Goal: Task Accomplishment & Management: Use online tool/utility

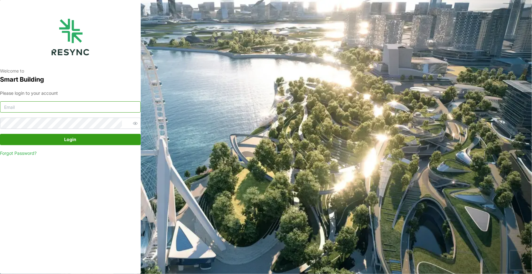
click at [117, 104] on input at bounding box center [70, 106] width 141 height 11
paste input "andrew.ong@aumovio.com"
type input "andrew.ong@aumovio.com"
click at [81, 139] on span "Login" at bounding box center [70, 139] width 129 height 11
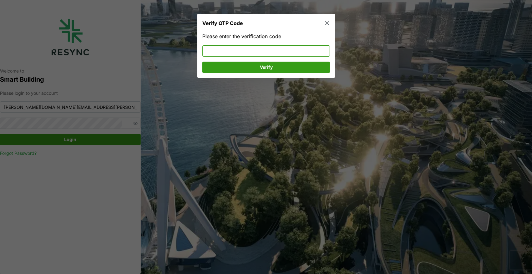
click at [217, 49] on input at bounding box center [265, 50] width 127 height 11
type input "136193"
click at [217, 70] on span "Verify" at bounding box center [266, 67] width 116 height 11
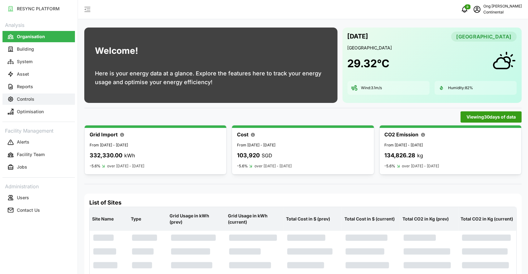
click at [26, 99] on p "Controls" at bounding box center [25, 99] width 17 height 6
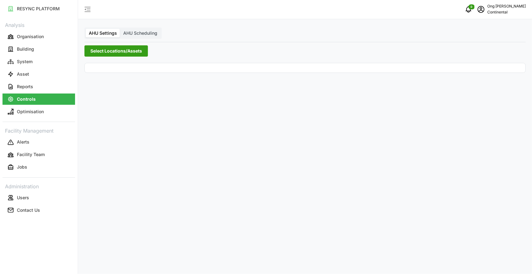
click at [111, 53] on span "Select Locations/Assets" at bounding box center [116, 51] width 52 height 11
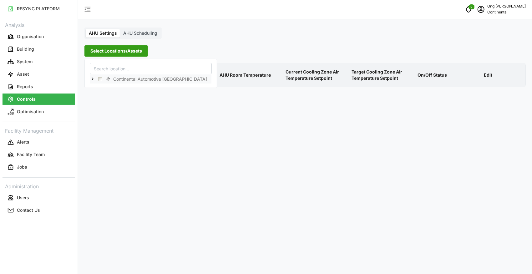
click at [90, 77] on icon at bounding box center [92, 79] width 5 height 5
click at [106, 87] on span "Select CA1" at bounding box center [105, 88] width 4 height 4
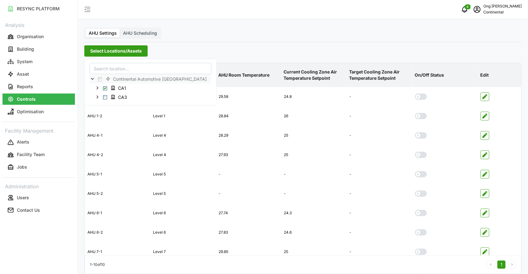
click at [379, 56] on div "Select Locations/Assets" at bounding box center [303, 50] width 438 height 11
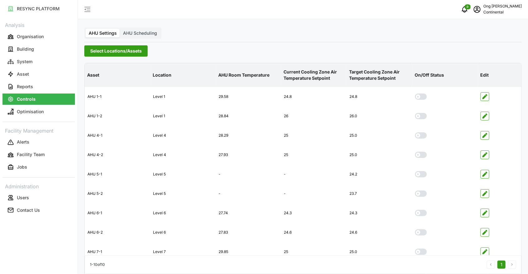
click at [145, 35] on span "AHU Scheduling" at bounding box center [140, 32] width 34 height 5
click at [120, 29] on input "AHU Scheduling" at bounding box center [120, 29] width 0 height 0
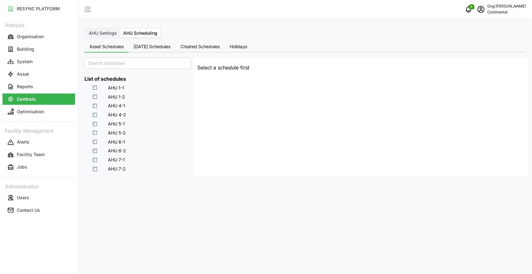
click at [105, 36] on label "AHU Settings" at bounding box center [103, 33] width 34 height 9
click at [86, 29] on input "AHU Settings" at bounding box center [86, 29] width 0 height 0
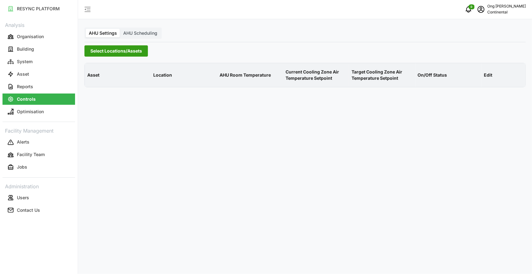
click at [123, 56] on span "Select Locations/Assets" at bounding box center [116, 51] width 52 height 11
click at [92, 80] on polyline at bounding box center [92, 79] width 1 height 2
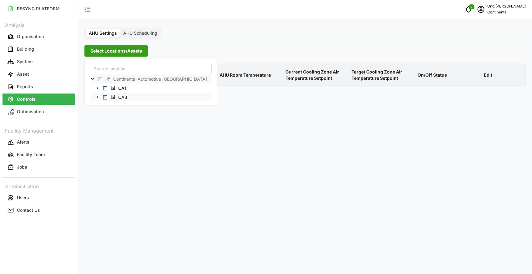
click at [105, 97] on span "Select CA3" at bounding box center [105, 97] width 4 height 4
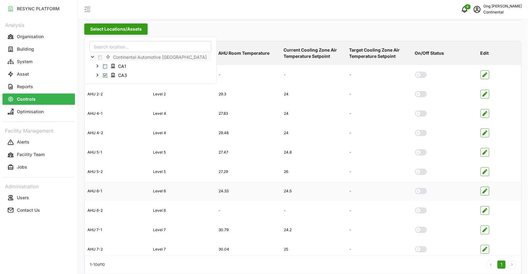
scroll to position [32, 0]
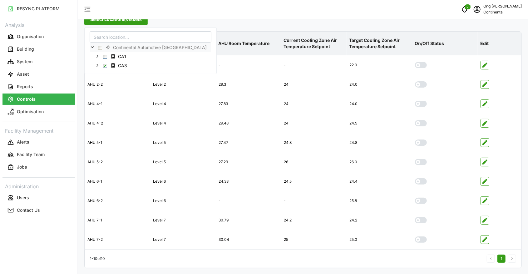
click at [106, 56] on span "Select CA1" at bounding box center [105, 57] width 4 height 4
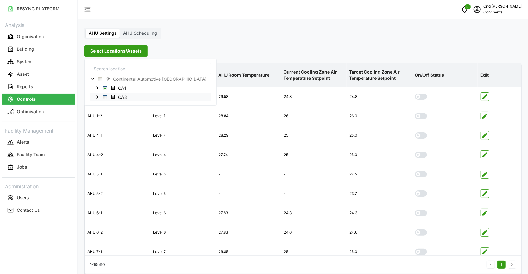
click at [104, 97] on span "Select CA3" at bounding box center [105, 97] width 4 height 4
click at [106, 88] on span "Select CA1" at bounding box center [105, 88] width 4 height 4
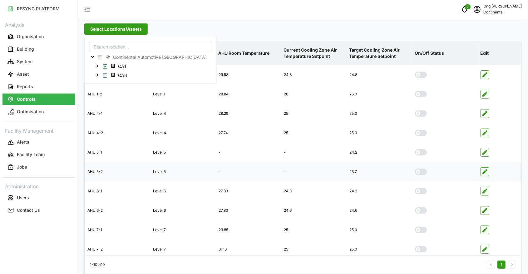
scroll to position [32, 0]
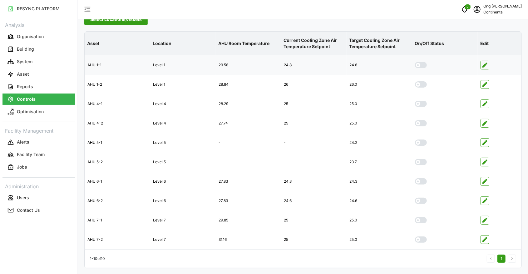
click at [484, 65] on icon "button" at bounding box center [485, 64] width 5 height 5
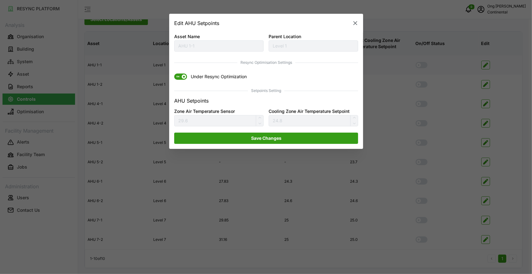
click at [354, 24] on icon "button" at bounding box center [355, 23] width 4 height 4
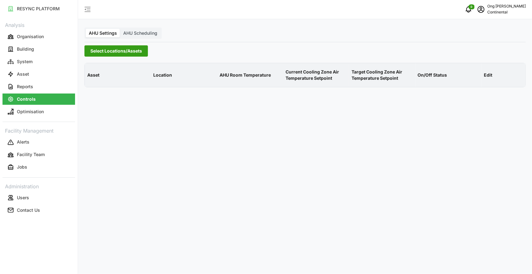
click at [95, 49] on span "Select Locations/Assets" at bounding box center [116, 51] width 52 height 11
click at [92, 79] on polyline at bounding box center [92, 79] width 1 height 2
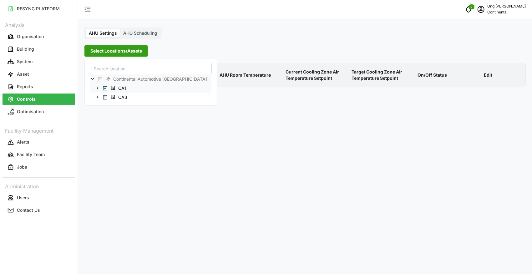
click at [106, 87] on span "Select CA1" at bounding box center [105, 88] width 4 height 4
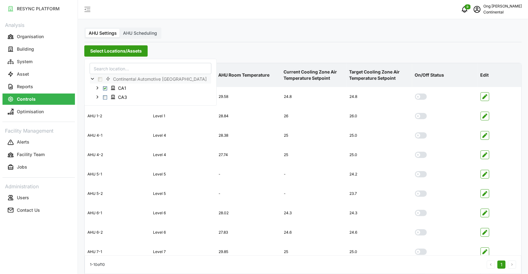
click at [278, 40] on div "AHU Settings AHU Scheduling Select Locations/Assets Asset Location AHU Room Tem…" at bounding box center [303, 153] width 450 height 306
click at [102, 53] on span "Select Locations/Assets" at bounding box center [116, 51] width 52 height 11
click at [105, 96] on span "Select CA3" at bounding box center [105, 97] width 4 height 4
click at [105, 87] on span "Select CA1" at bounding box center [105, 88] width 4 height 4
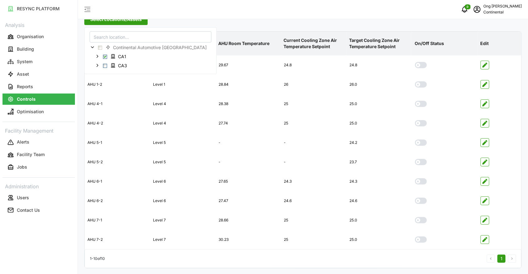
click at [226, 26] on div "AHU Settings AHU Scheduling Select Locations/Assets Asset Location AHU Room Tem…" at bounding box center [303, 121] width 450 height 306
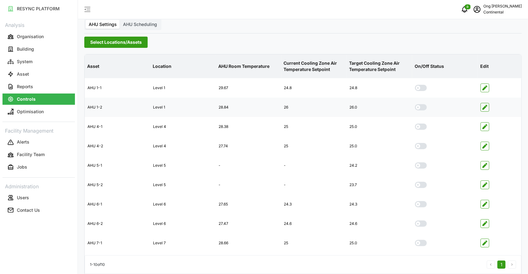
scroll to position [0, 0]
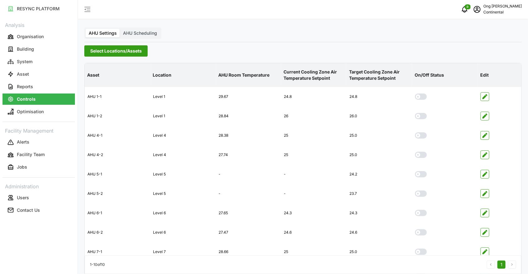
click at [139, 36] on label "AHU Scheduling" at bounding box center [140, 33] width 40 height 9
click at [120, 29] on input "AHU Scheduling" at bounding box center [120, 29] width 0 height 0
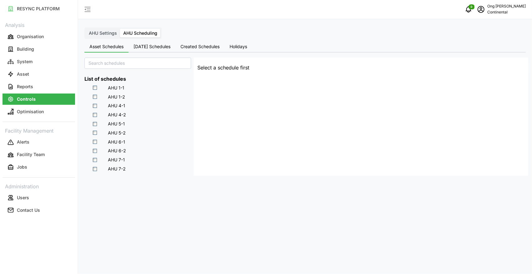
click at [111, 34] on span "AHU Settings" at bounding box center [103, 32] width 28 height 5
click at [86, 29] on input "AHU Settings" at bounding box center [86, 29] width 0 height 0
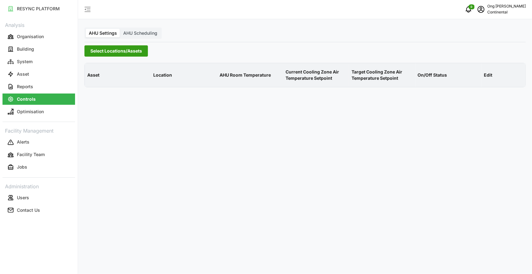
click at [115, 51] on span "Select Locations/Assets" at bounding box center [116, 51] width 52 height 11
click at [92, 78] on polyline at bounding box center [92, 79] width 1 height 2
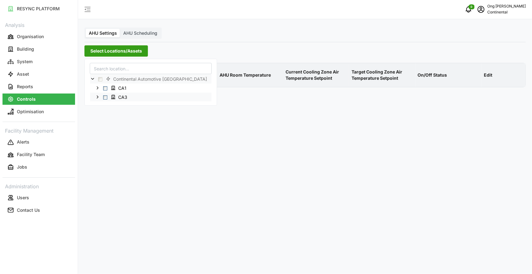
click at [105, 97] on span "Select CA3" at bounding box center [105, 97] width 4 height 4
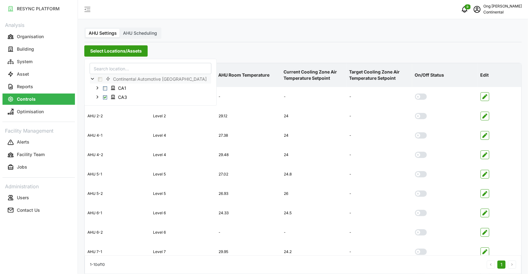
click at [266, 34] on div "AHU Settings AHU Scheduling Select Locations/Assets Asset Location AHU Room Tem…" at bounding box center [303, 153] width 450 height 306
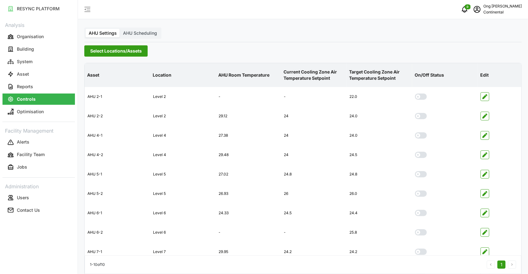
click at [143, 32] on span "AHU Scheduling" at bounding box center [140, 32] width 34 height 5
click at [120, 29] on input "AHU Scheduling" at bounding box center [120, 29] width 0 height 0
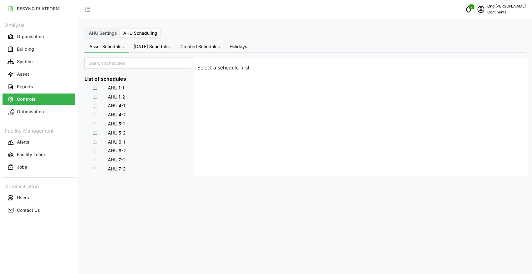
click at [107, 32] on span "AHU Settings" at bounding box center [103, 32] width 28 height 5
click at [86, 29] on input "AHU Settings" at bounding box center [86, 29] width 0 height 0
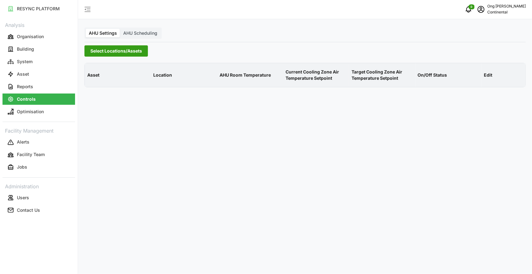
click at [103, 48] on span "Select Locations/Assets" at bounding box center [116, 51] width 52 height 11
click at [92, 81] on span at bounding box center [92, 79] width 5 height 5
click at [105, 87] on span "Select CA1" at bounding box center [105, 88] width 4 height 4
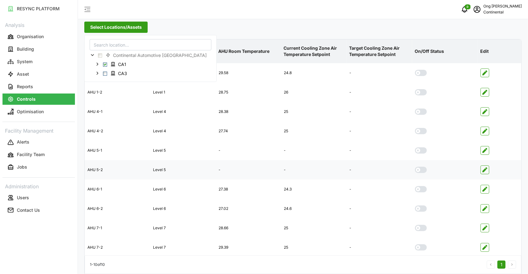
scroll to position [32, 0]
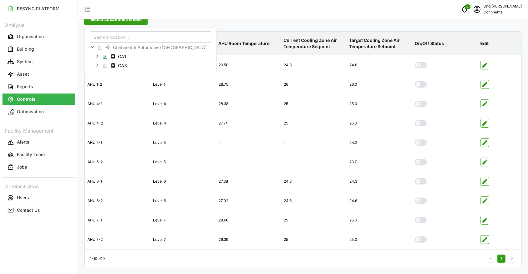
click at [224, 17] on div "0 Ong Andrew Continental" at bounding box center [303, 9] width 450 height 19
